Goal: Transaction & Acquisition: Purchase product/service

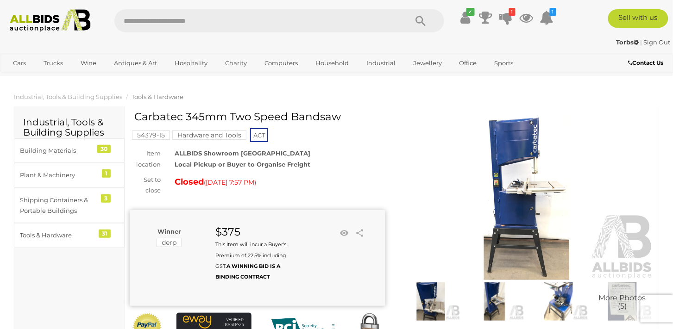
click at [161, 21] on input "text" at bounding box center [256, 20] width 284 height 23
click at [510, 18] on icon at bounding box center [506, 17] width 13 height 17
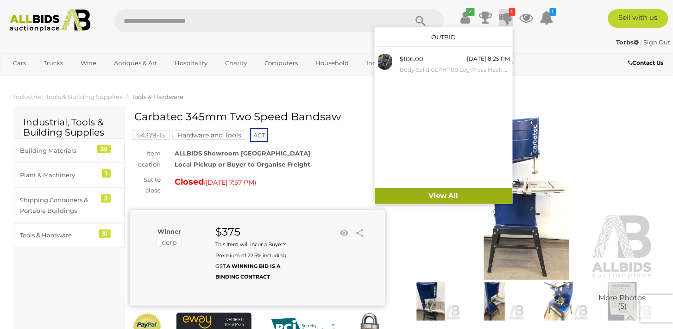
click at [459, 200] on link "View All" at bounding box center [444, 196] width 138 height 16
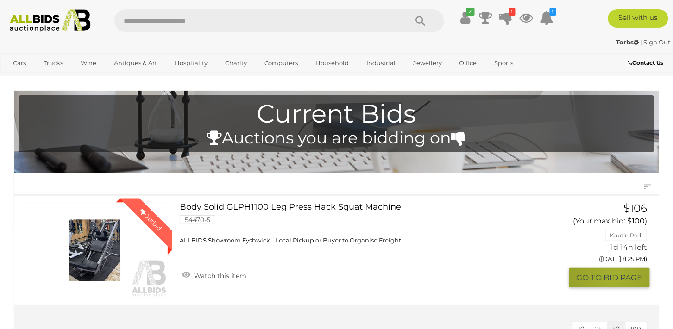
click at [612, 279] on button "GO TO BID PAGE" at bounding box center [609, 278] width 81 height 20
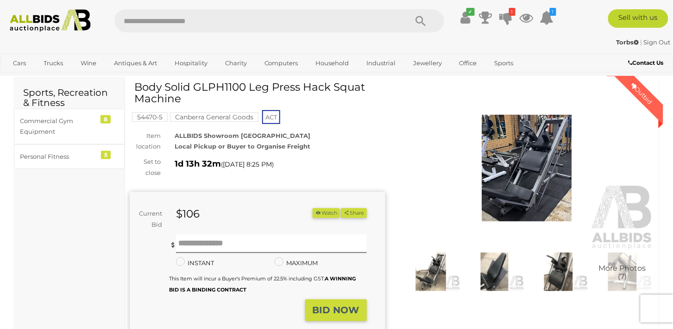
scroll to position [62, 0]
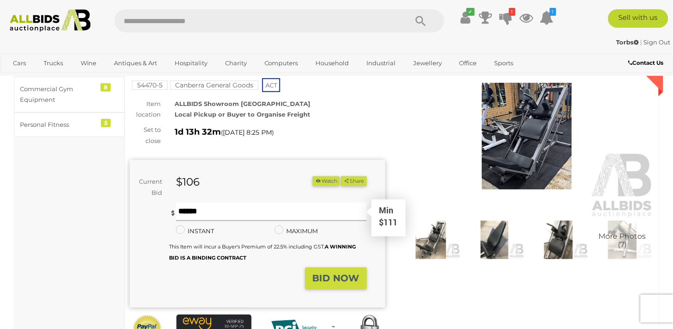
click at [216, 214] on input "text" at bounding box center [271, 212] width 190 height 19
type input "***"
click at [341, 176] on button "Share" at bounding box center [353, 181] width 25 height 10
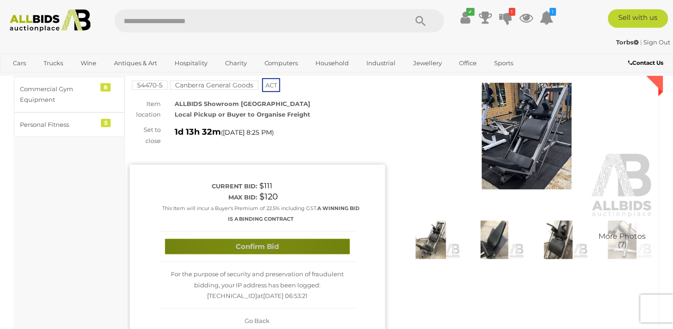
click at [250, 251] on button "Confirm Bid" at bounding box center [257, 247] width 185 height 16
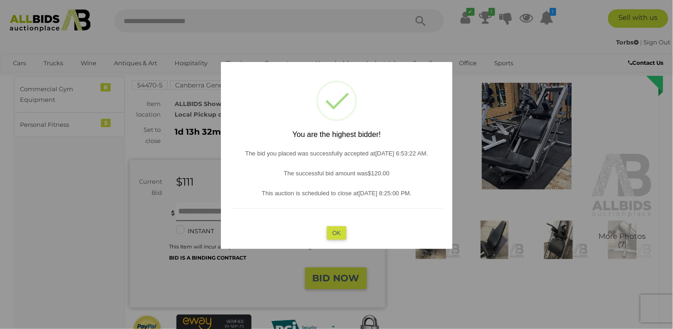
click at [339, 237] on button "OK" at bounding box center [336, 232] width 20 height 13
